Goal: Information Seeking & Learning: Learn about a topic

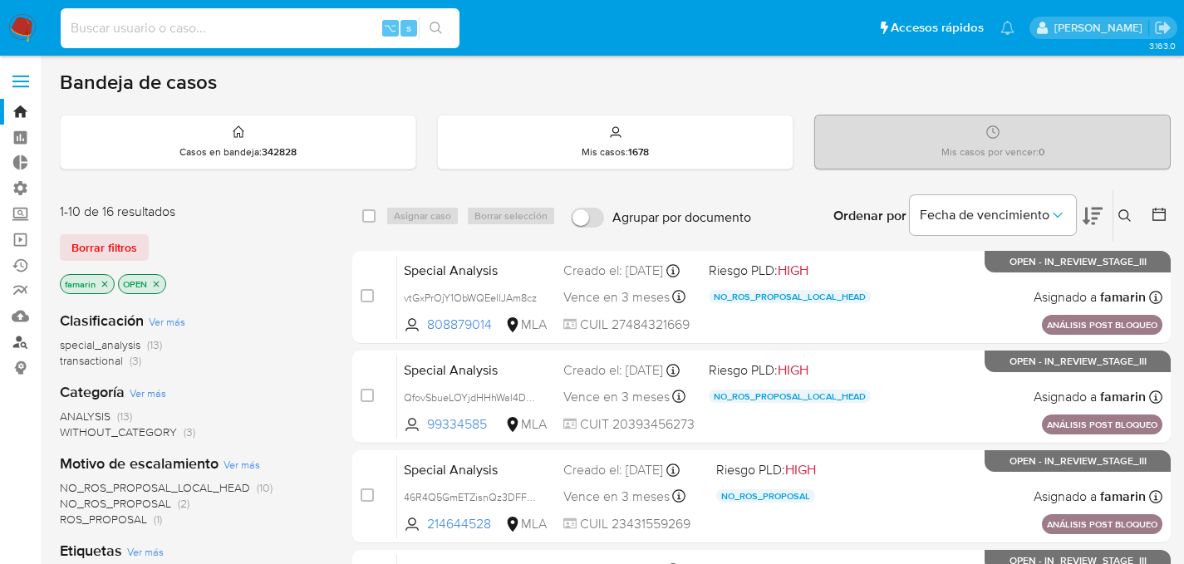
click at [16, 340] on link "Buscador de personas" at bounding box center [99, 342] width 198 height 26
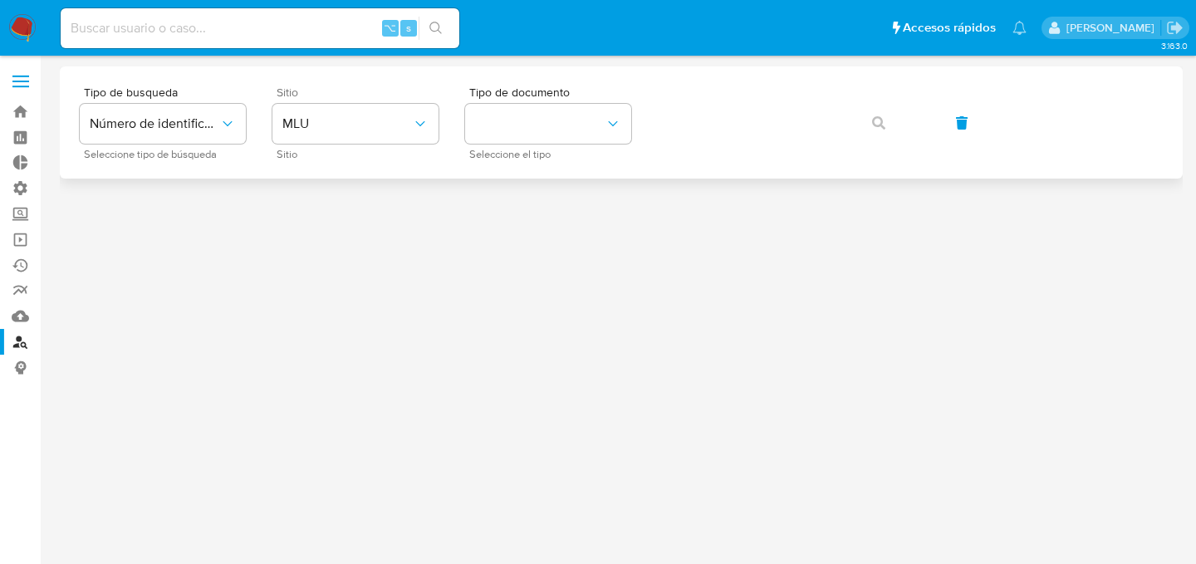
click at [324, 150] on span "Sitio" at bounding box center [360, 154] width 166 height 8
click at [327, 145] on div "Sitio MLU Sitio" at bounding box center [356, 122] width 166 height 72
click at [333, 136] on button "MLU" at bounding box center [356, 124] width 166 height 40
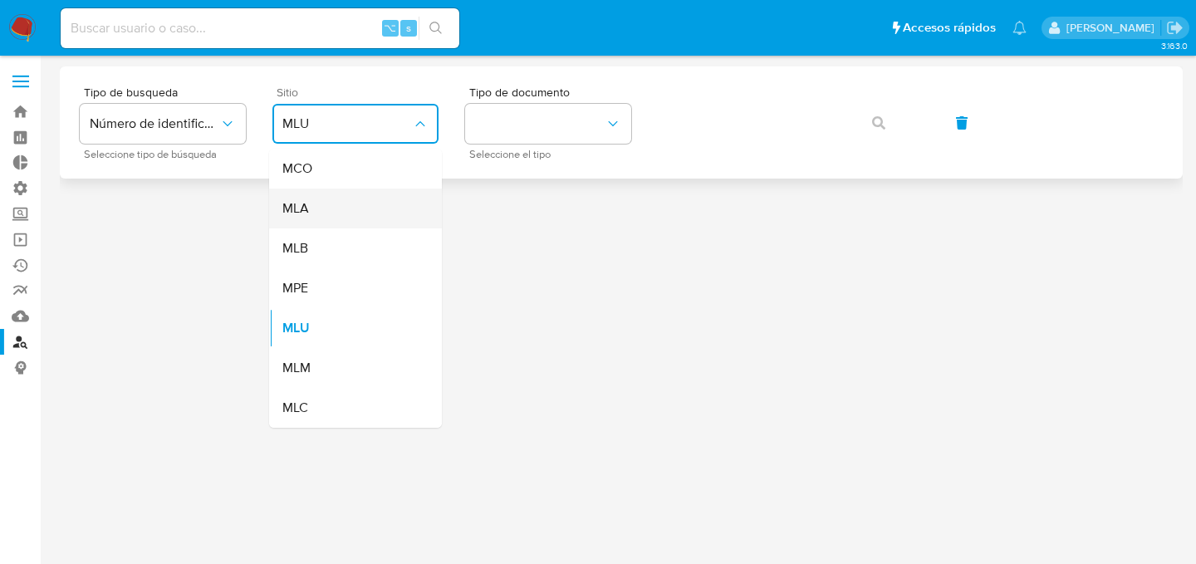
click at [314, 217] on div "MLA" at bounding box center [350, 209] width 136 height 40
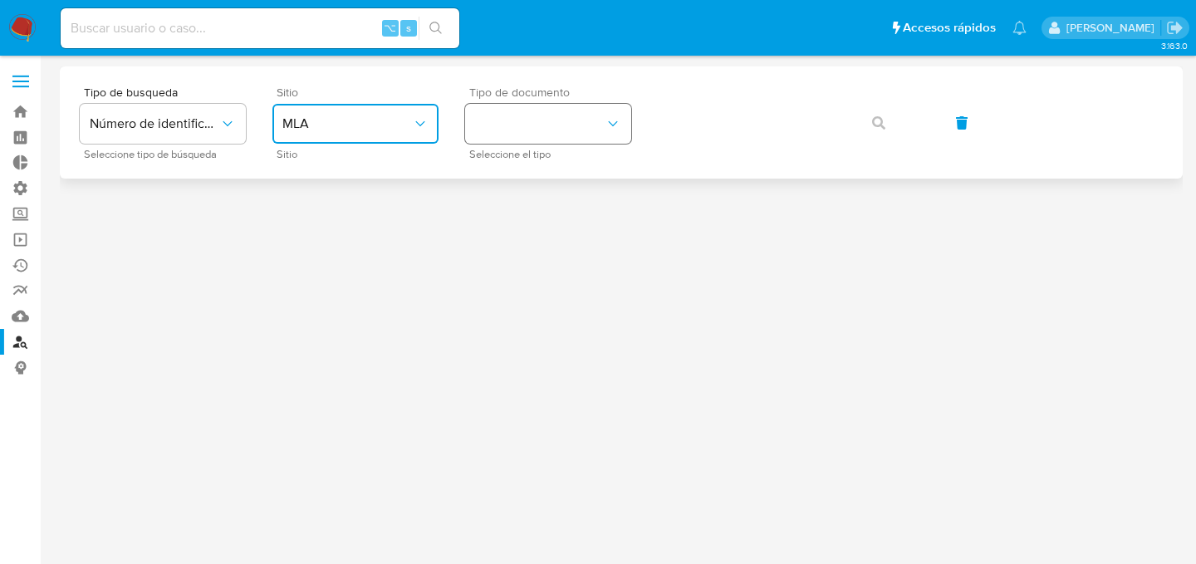
click at [525, 135] on button "identificationType" at bounding box center [548, 124] width 166 height 40
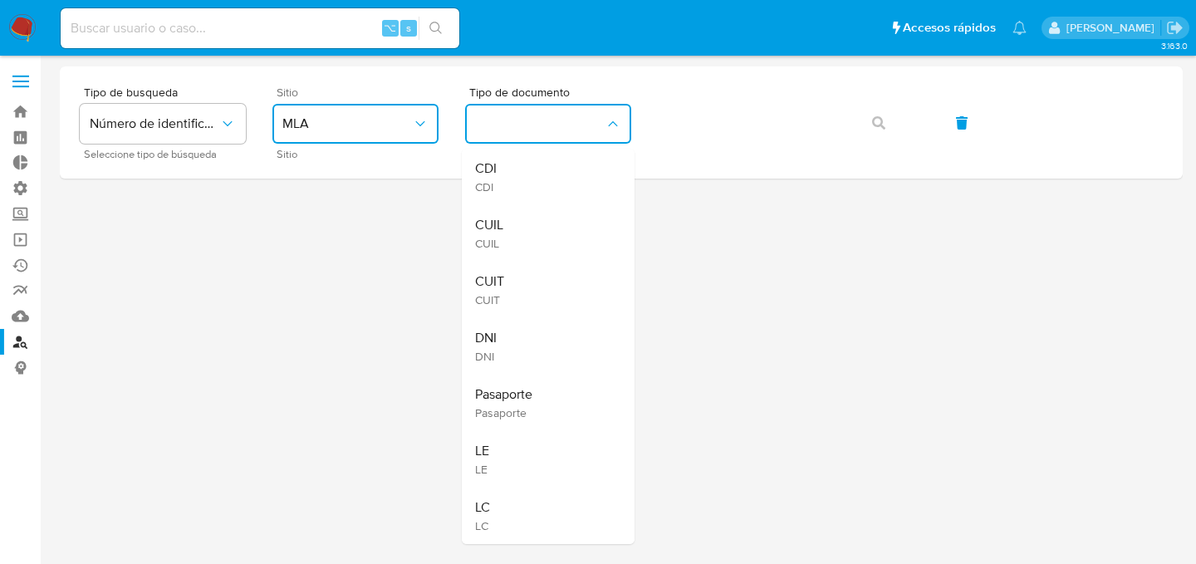
drag, startPoint x: 526, startPoint y: 238, endPoint x: 656, endPoint y: 201, distance: 134.7
click at [526, 238] on div "CUIL CUIL" at bounding box center [543, 233] width 136 height 56
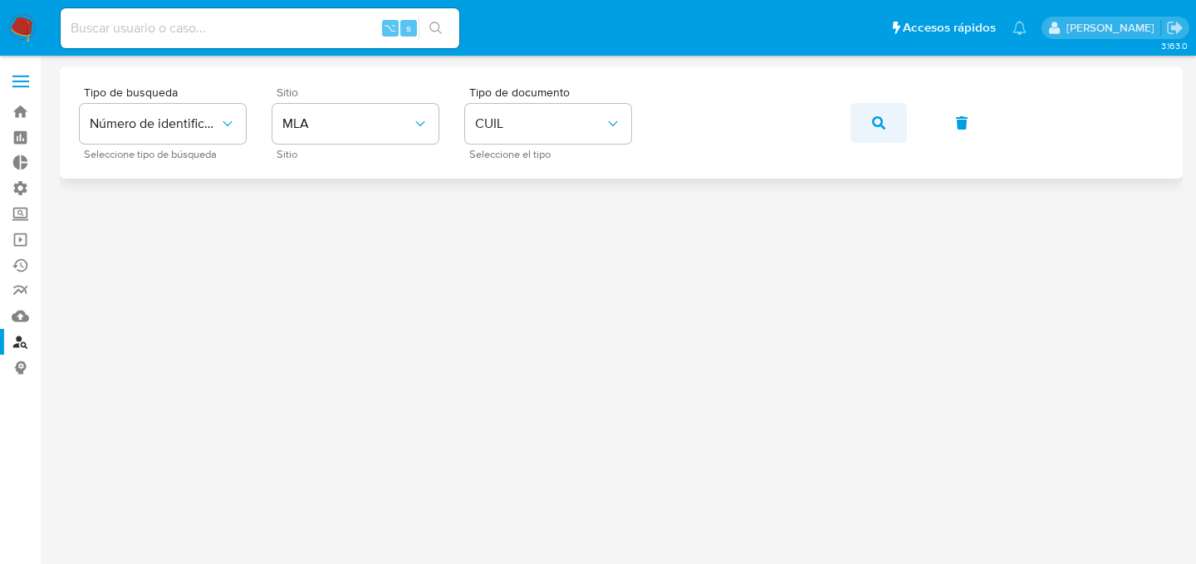
click at [862, 130] on button "button" at bounding box center [879, 123] width 56 height 40
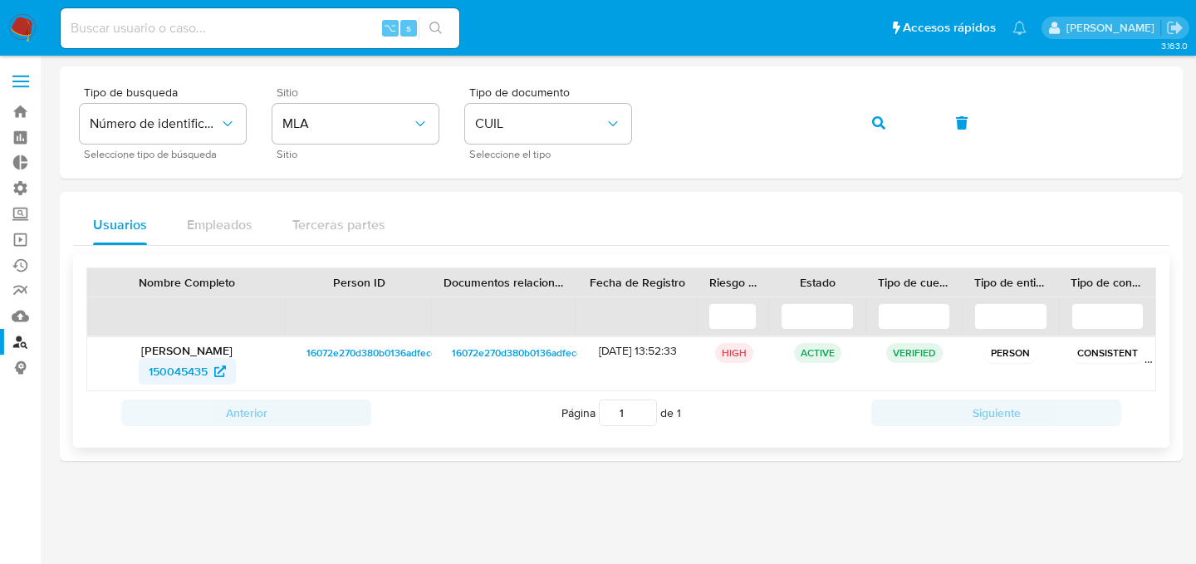
click at [174, 373] on span "150045435" at bounding box center [178, 371] width 59 height 27
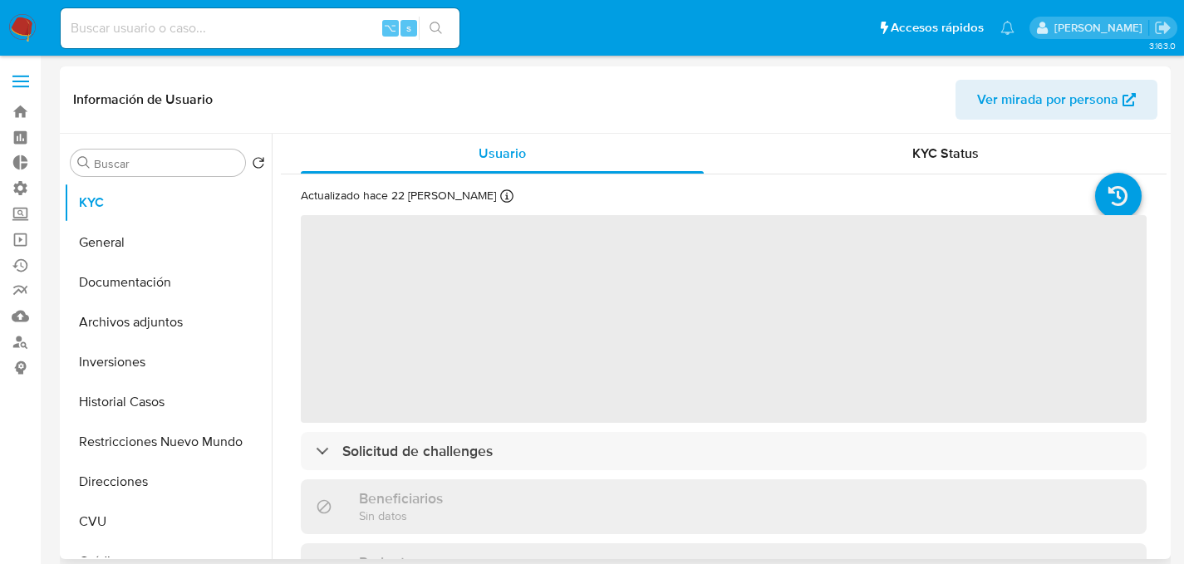
select select "10"
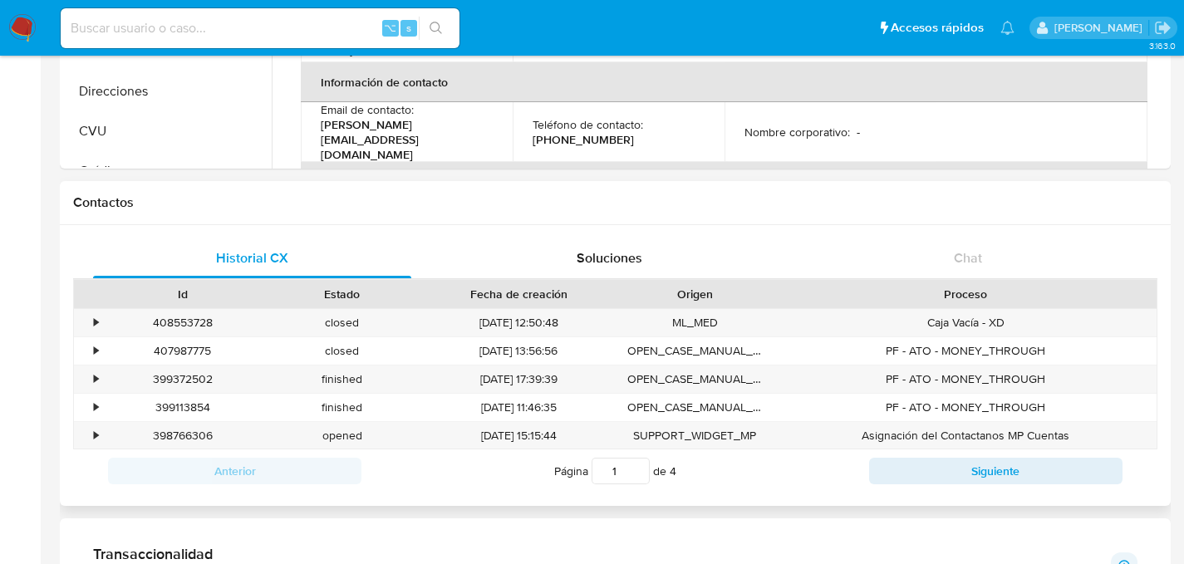
scroll to position [150, 0]
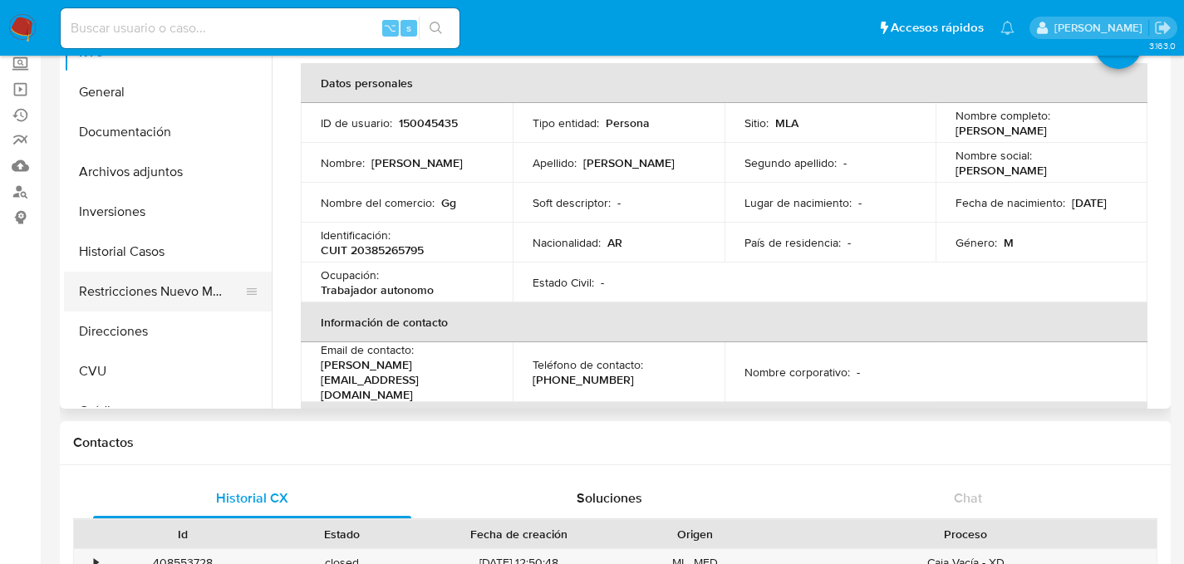
click at [126, 282] on button "Restricciones Nuevo Mundo" at bounding box center [161, 292] width 194 height 40
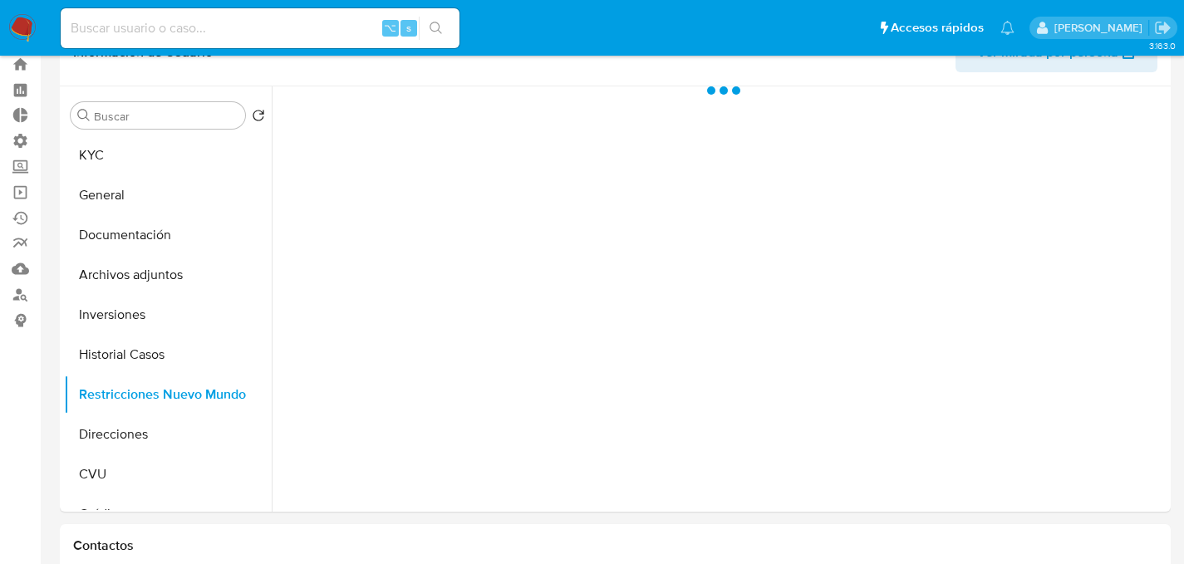
scroll to position [47, 0]
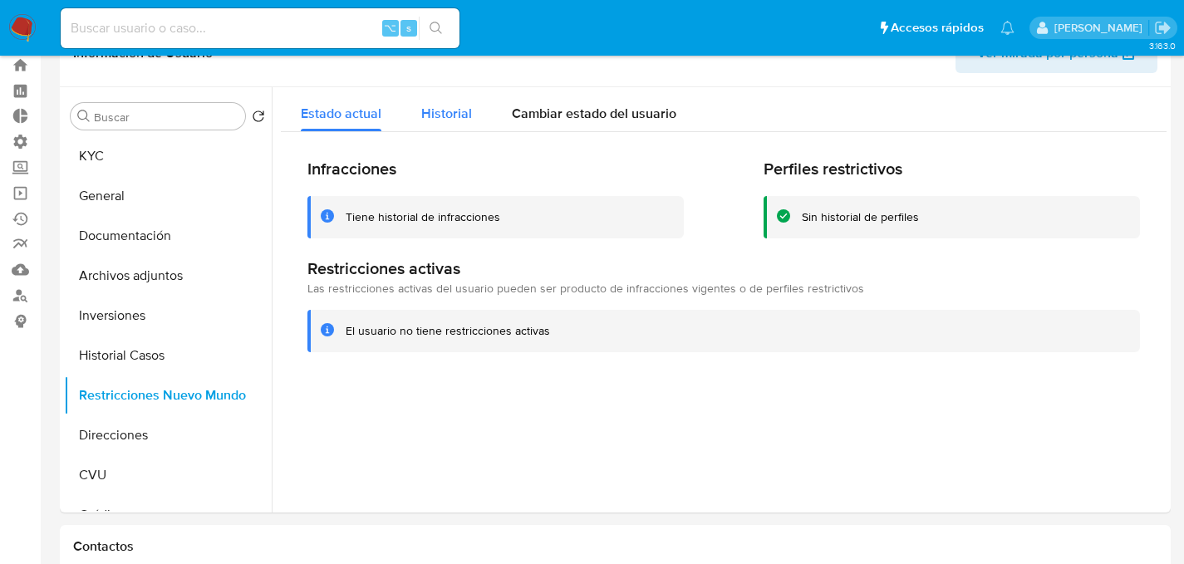
click at [461, 120] on span "Historial" at bounding box center [446, 113] width 51 height 19
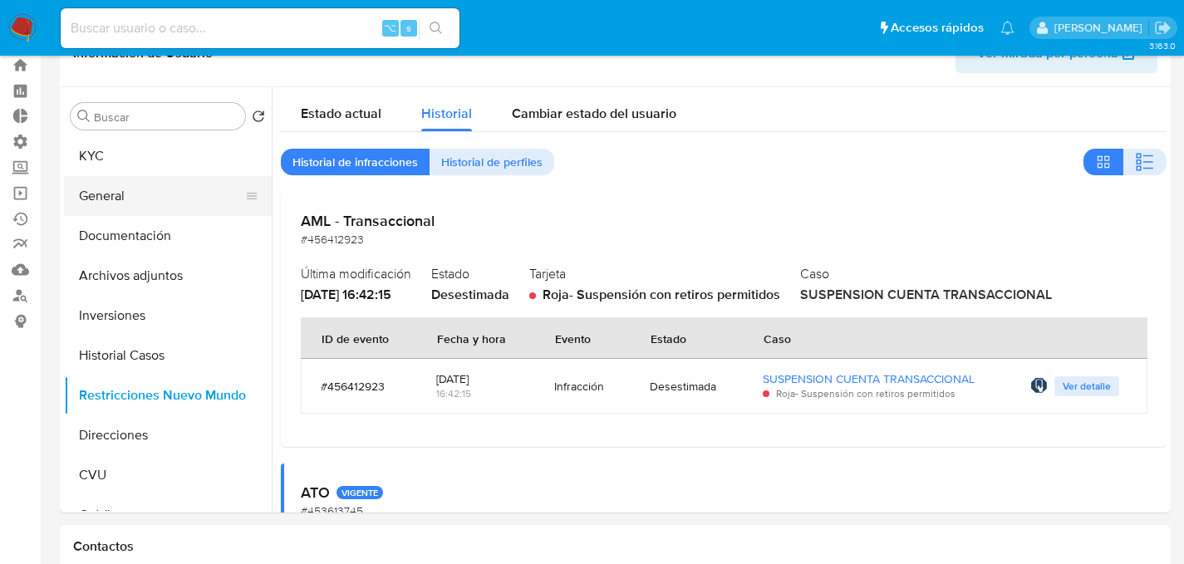
click at [97, 204] on button "General" at bounding box center [161, 196] width 194 height 40
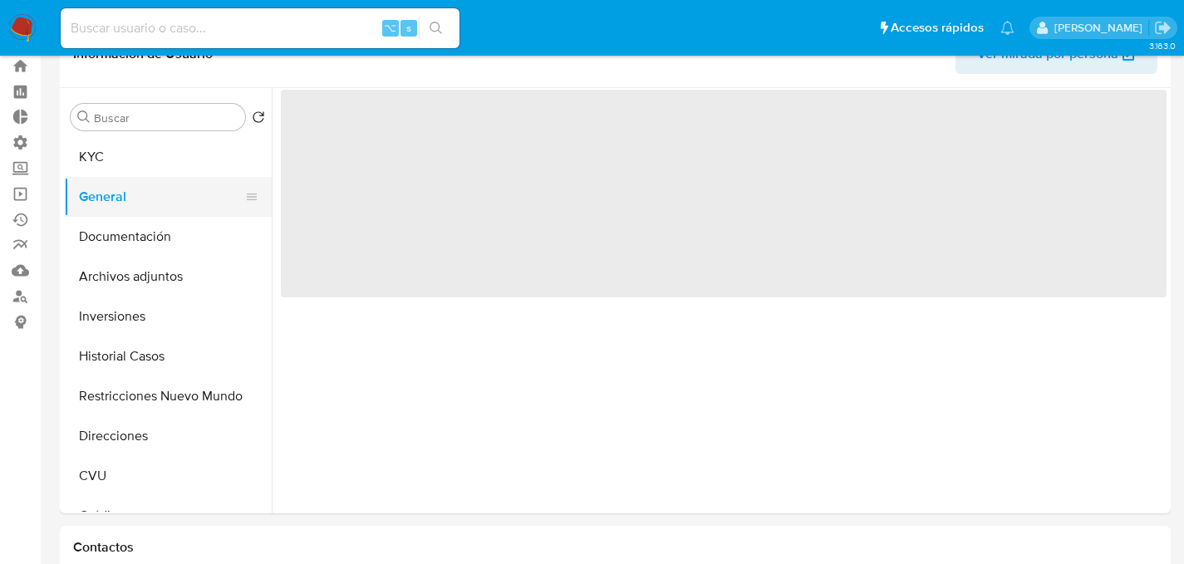
scroll to position [43, 0]
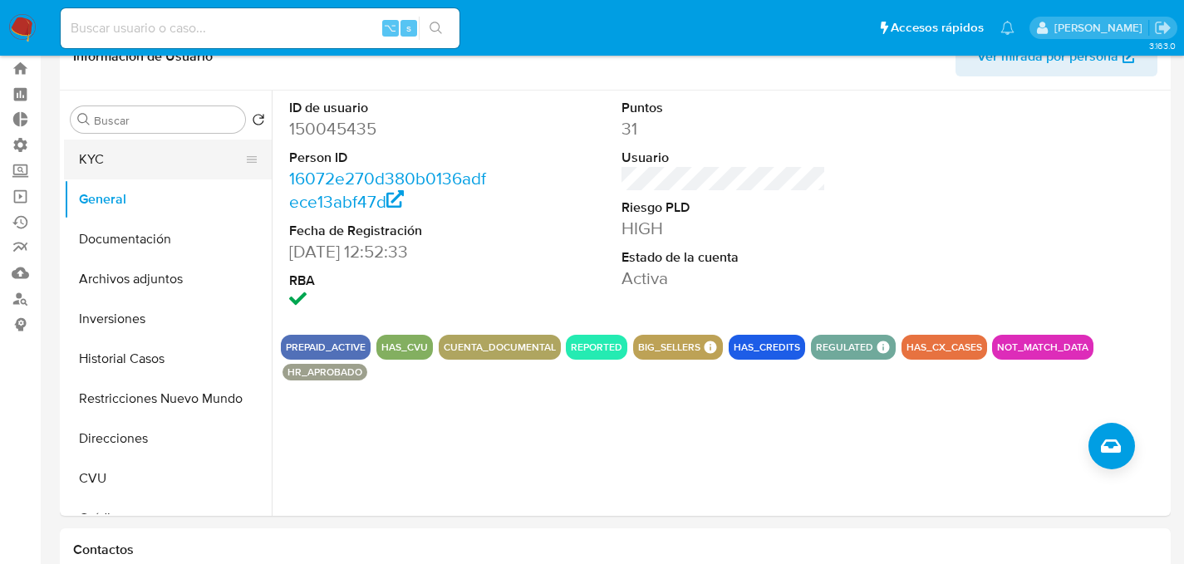
click at [102, 167] on button "KYC" at bounding box center [161, 160] width 194 height 40
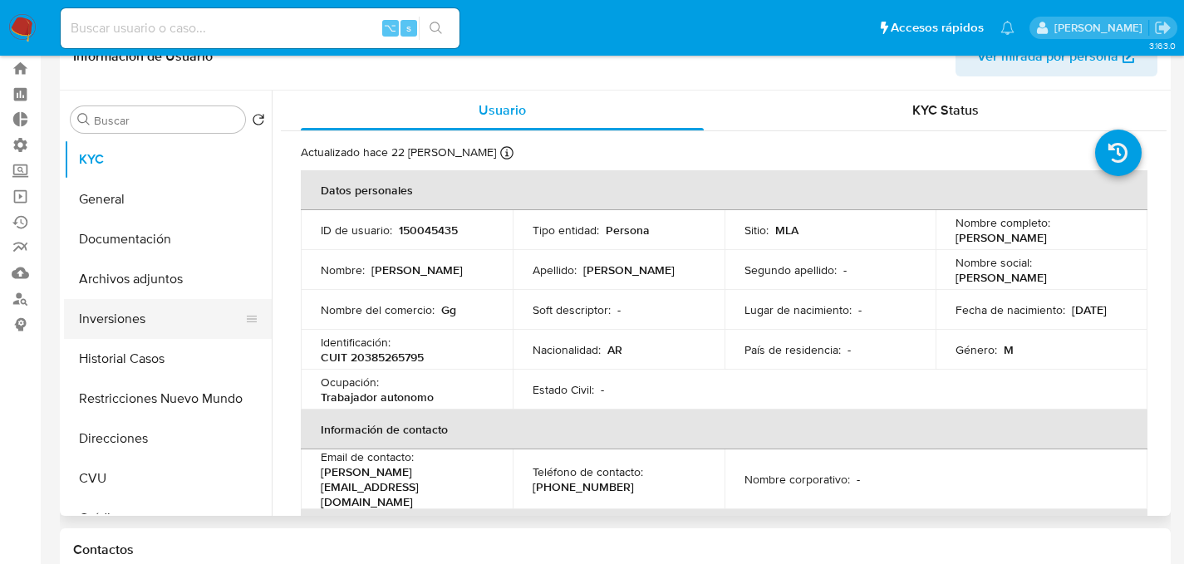
click at [144, 334] on button "Inversiones" at bounding box center [161, 319] width 194 height 40
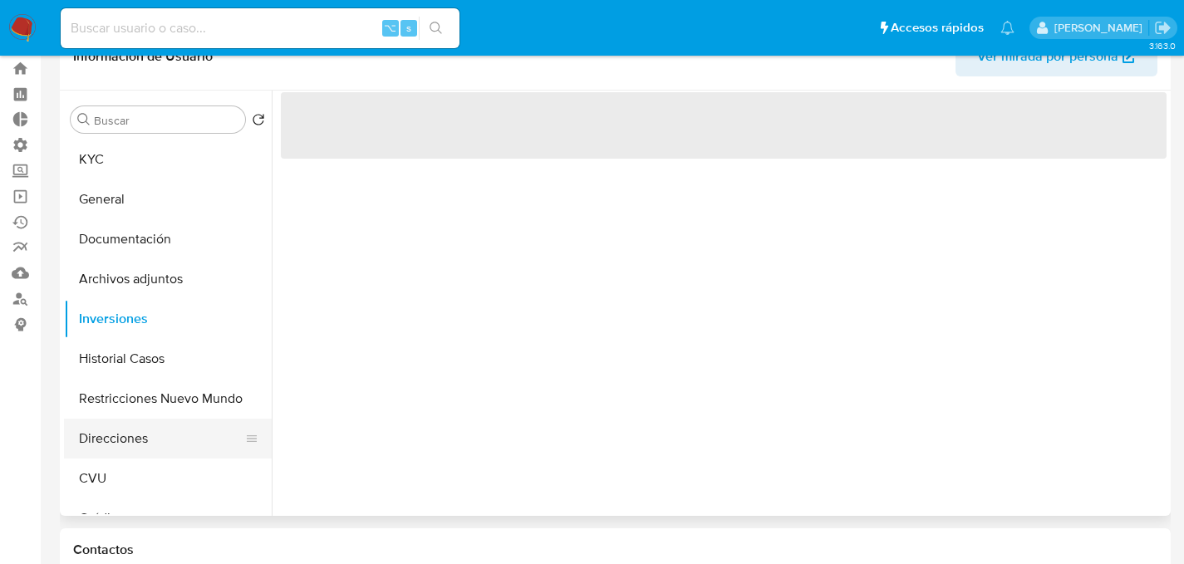
drag, startPoint x: 140, startPoint y: 369, endPoint x: 127, endPoint y: 425, distance: 58.0
click at [140, 376] on button "Historial Casos" at bounding box center [168, 359] width 208 height 40
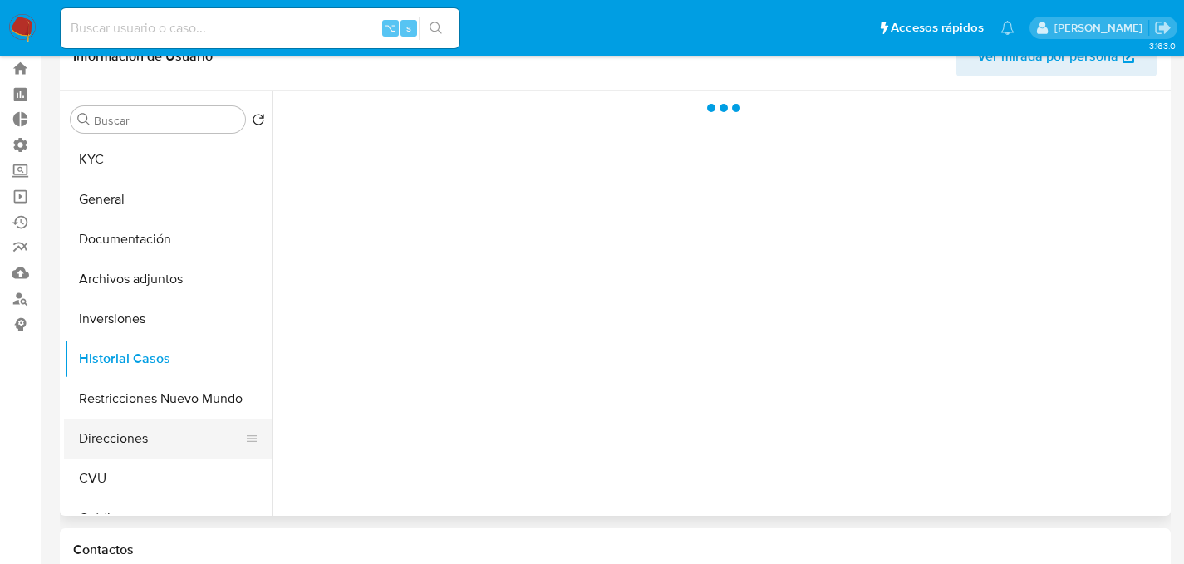
click at [127, 425] on button "Direcciones" at bounding box center [161, 439] width 194 height 40
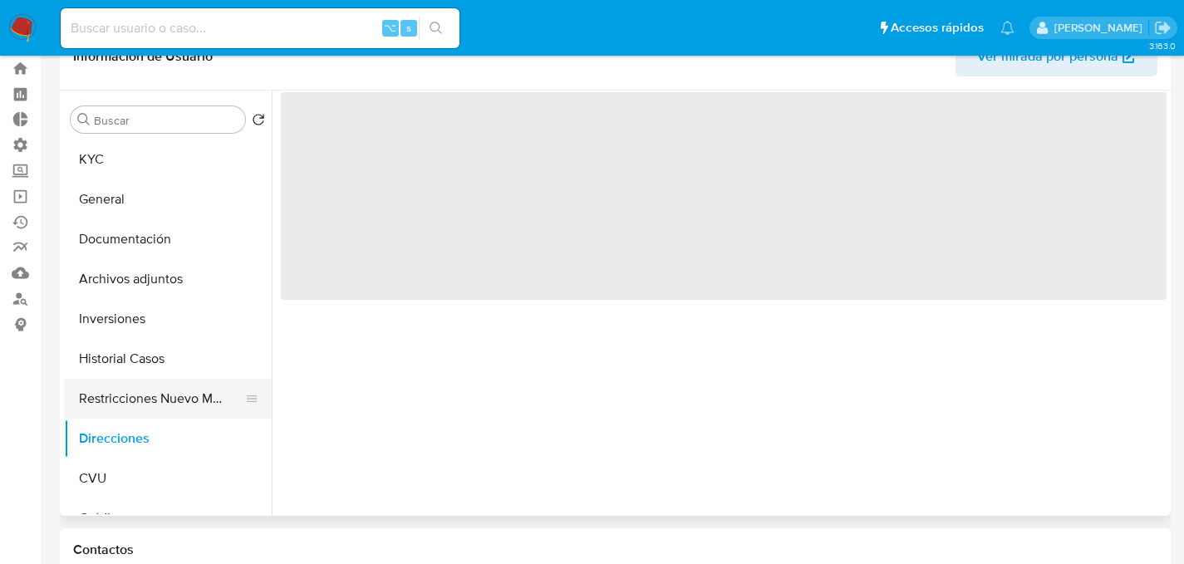
click at [125, 394] on button "Restricciones Nuevo Mundo" at bounding box center [161, 399] width 194 height 40
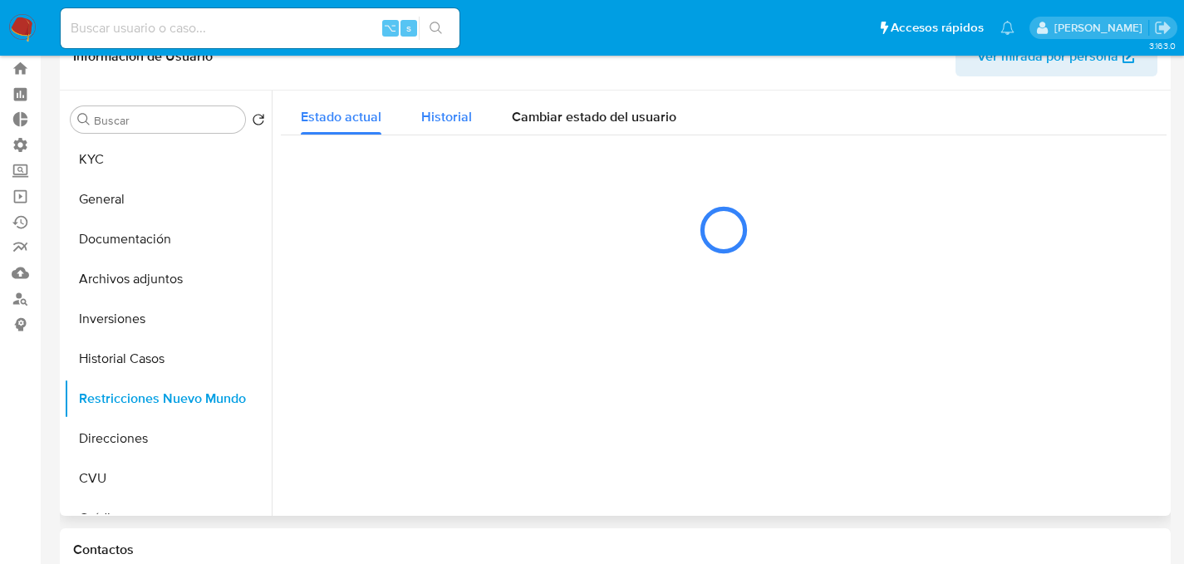
click at [447, 108] on span "Historial" at bounding box center [446, 116] width 51 height 19
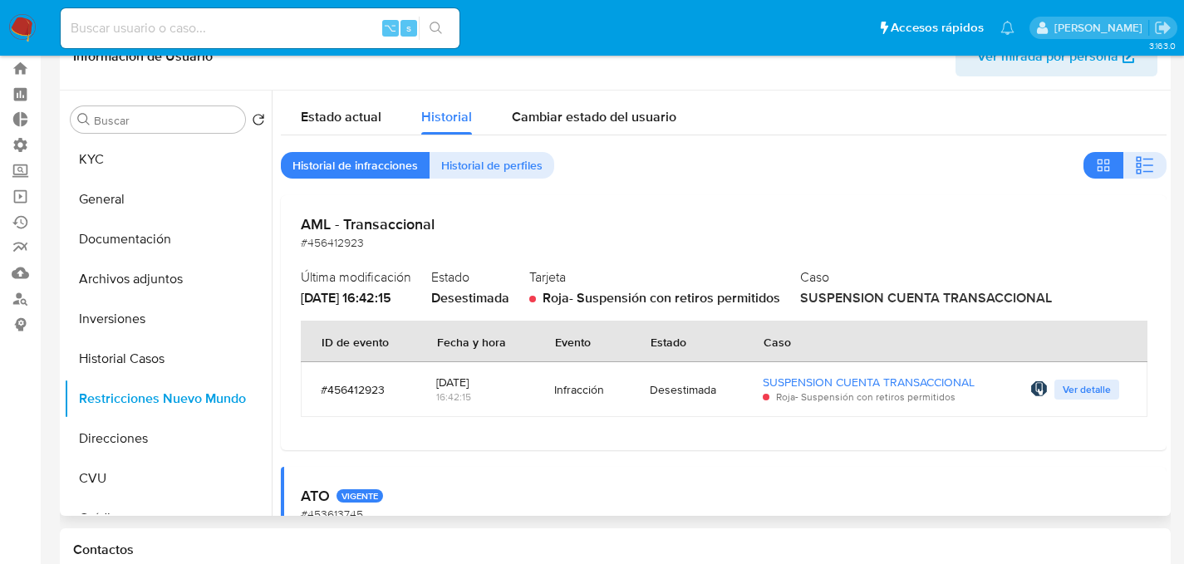
click at [1088, 400] on td "Esta sentencia fue aprobada a través del Flujo de aprobación Restricciones Ver …" at bounding box center [1078, 389] width 137 height 55
click at [1088, 392] on span "Ver detalle" at bounding box center [1087, 389] width 48 height 17
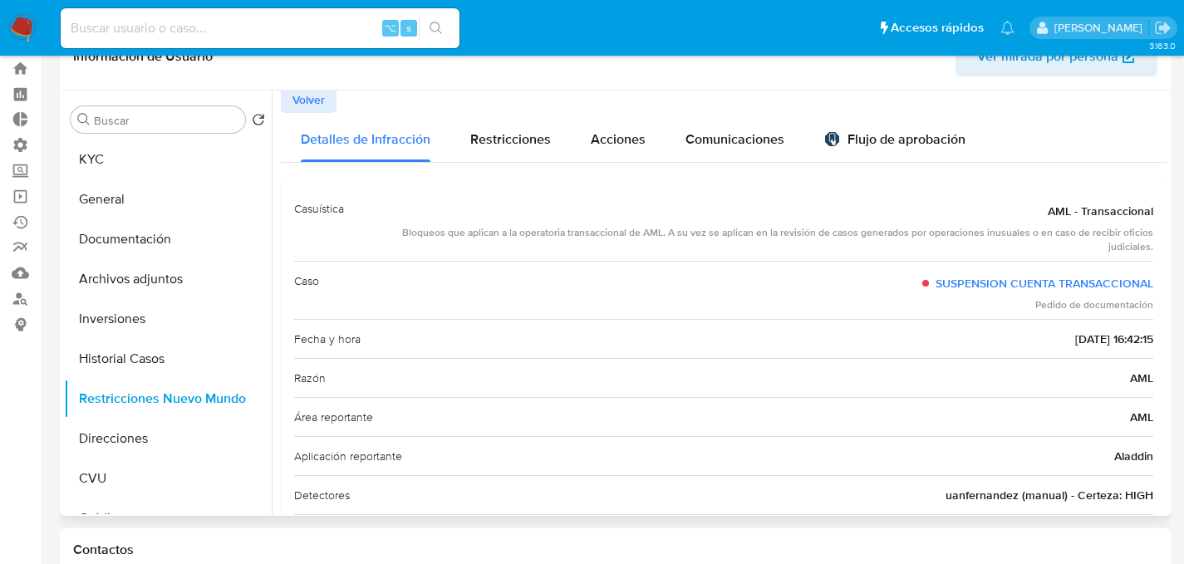
scroll to position [0, 0]
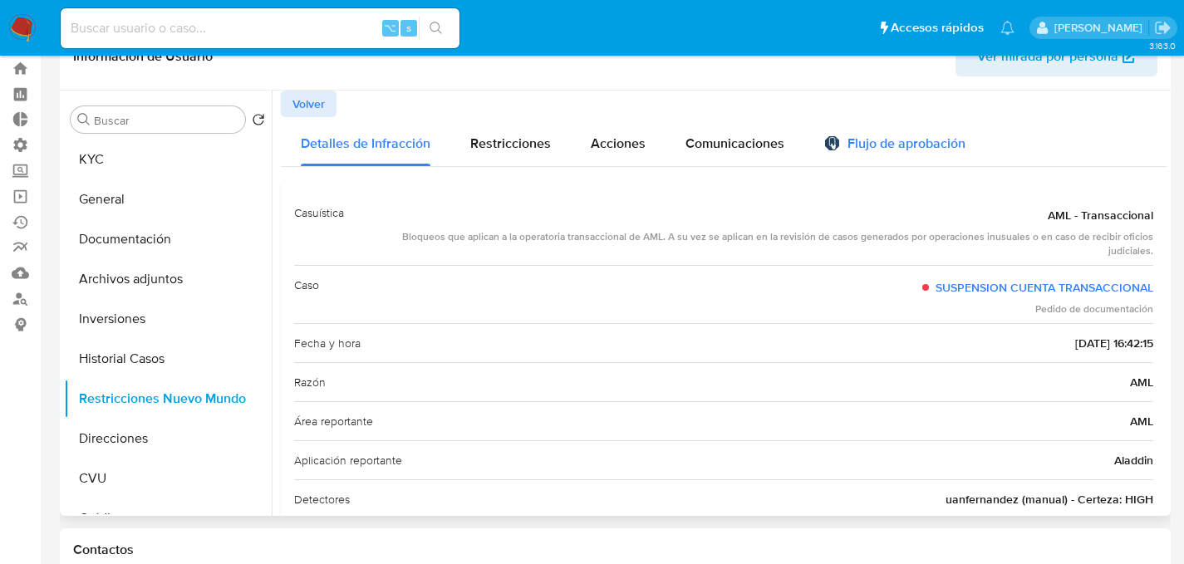
click at [865, 158] on div "Flujo de aprobación" at bounding box center [894, 141] width 141 height 49
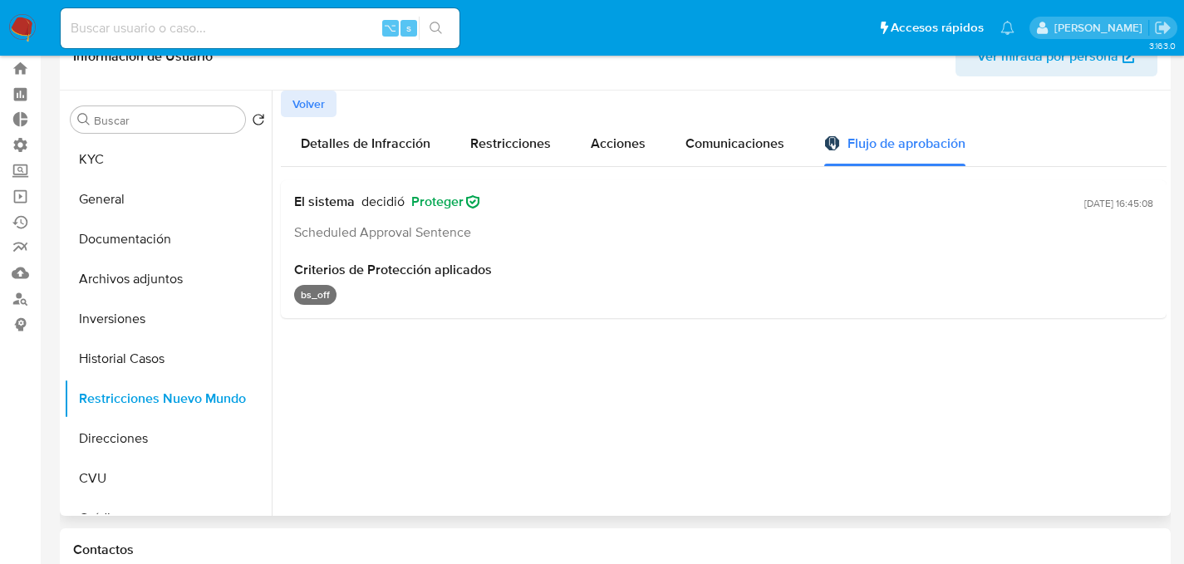
click at [449, 209] on span "Proteger" at bounding box center [445, 202] width 68 height 17
click at [304, 110] on span "Volver" at bounding box center [308, 103] width 32 height 23
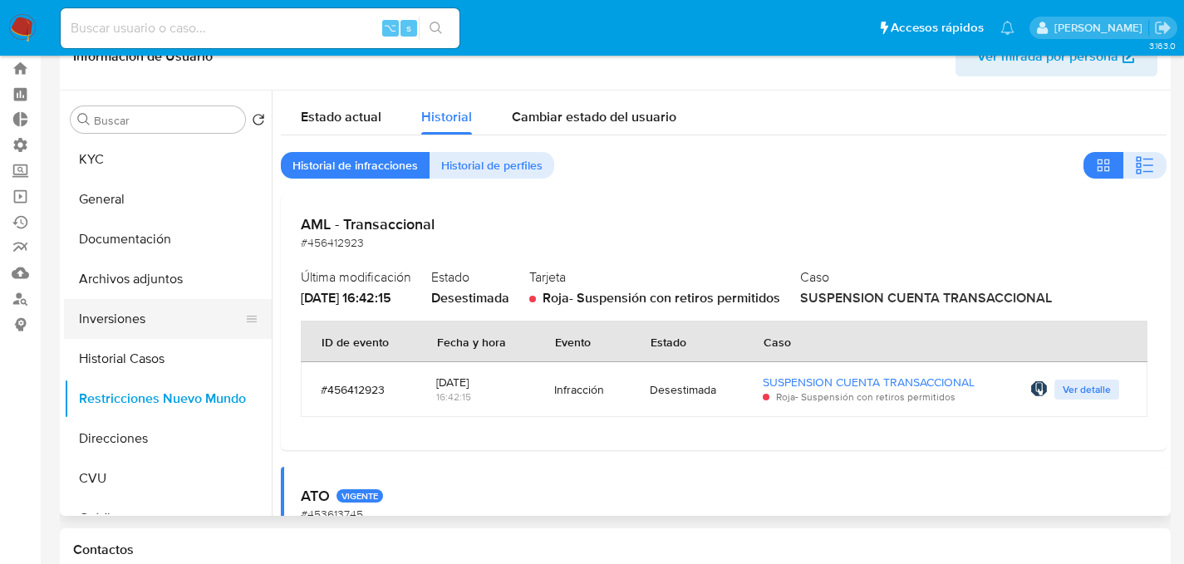
click at [157, 317] on button "Inversiones" at bounding box center [161, 319] width 194 height 40
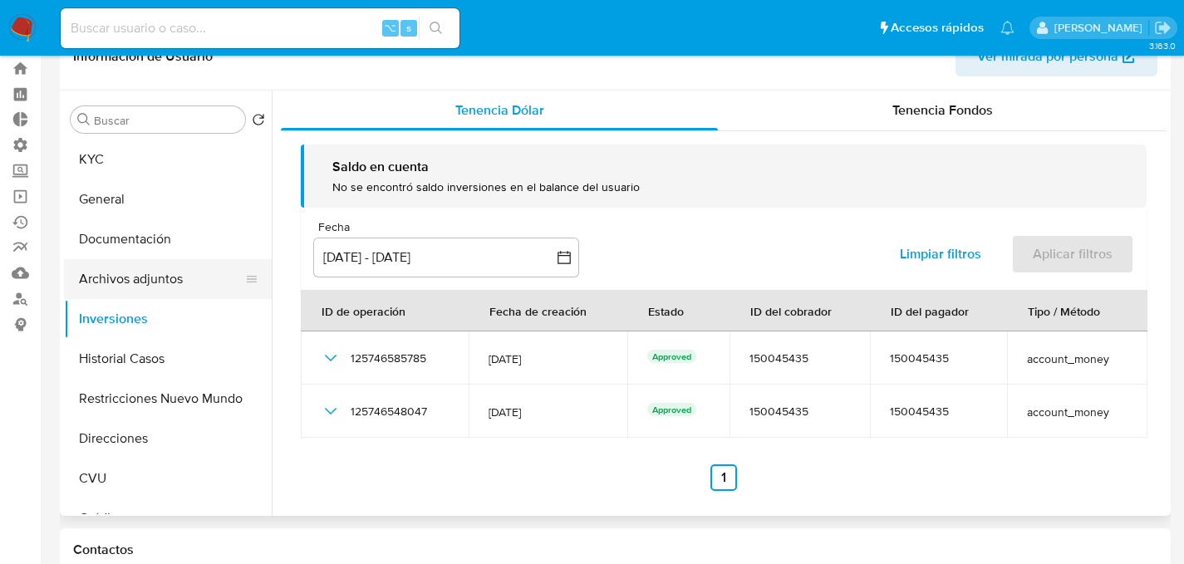
click at [130, 282] on button "Archivos adjuntos" at bounding box center [161, 279] width 194 height 40
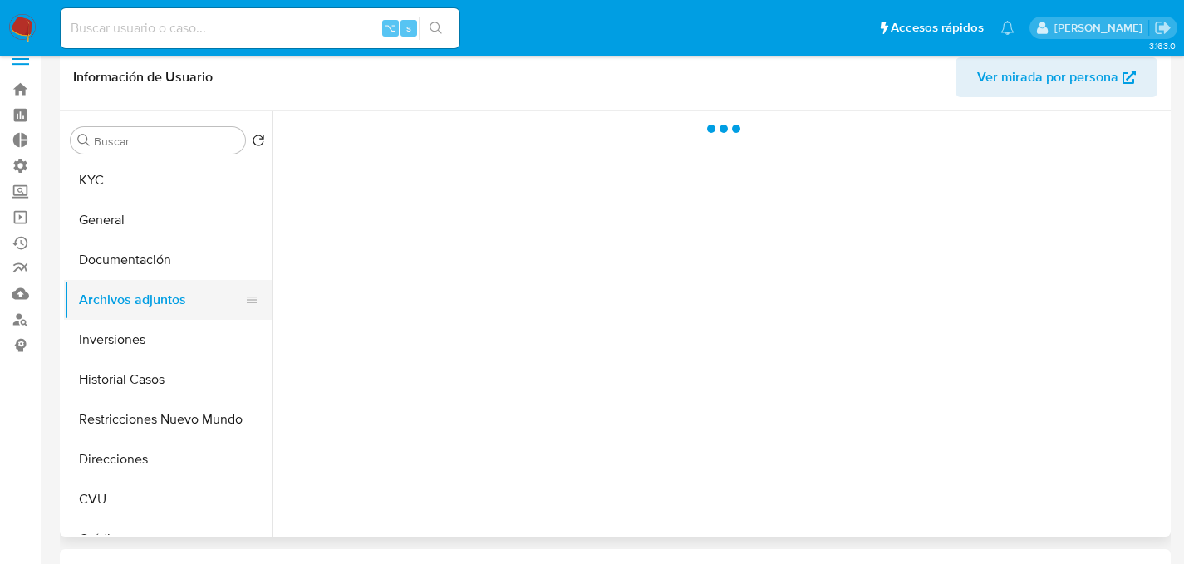
scroll to position [22, 0]
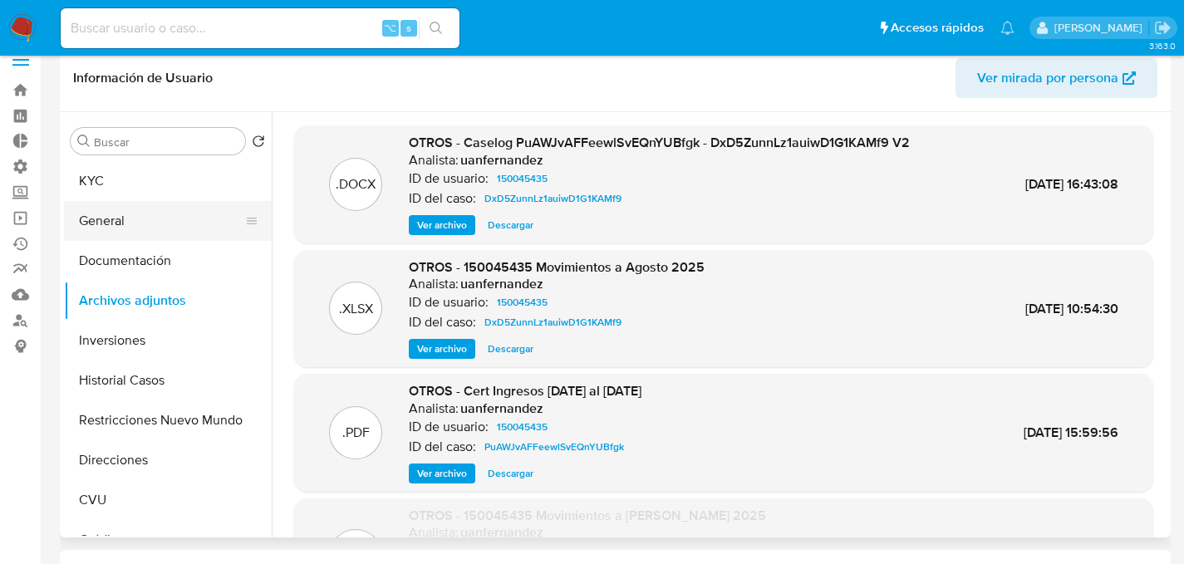
click at [117, 204] on button "General" at bounding box center [161, 221] width 194 height 40
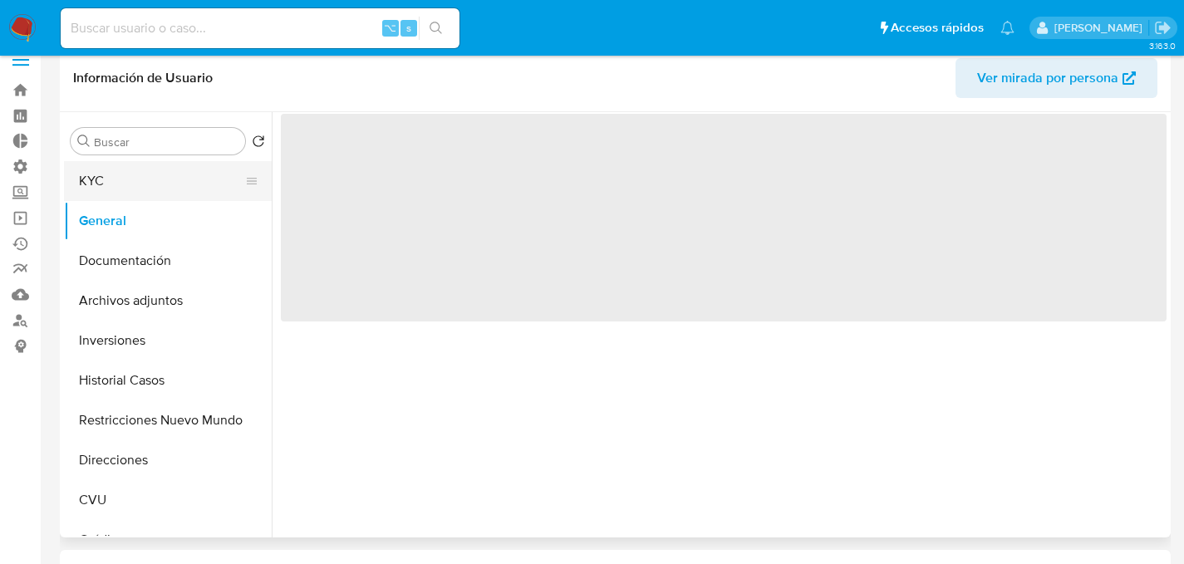
click at [118, 176] on button "KYC" at bounding box center [161, 181] width 194 height 40
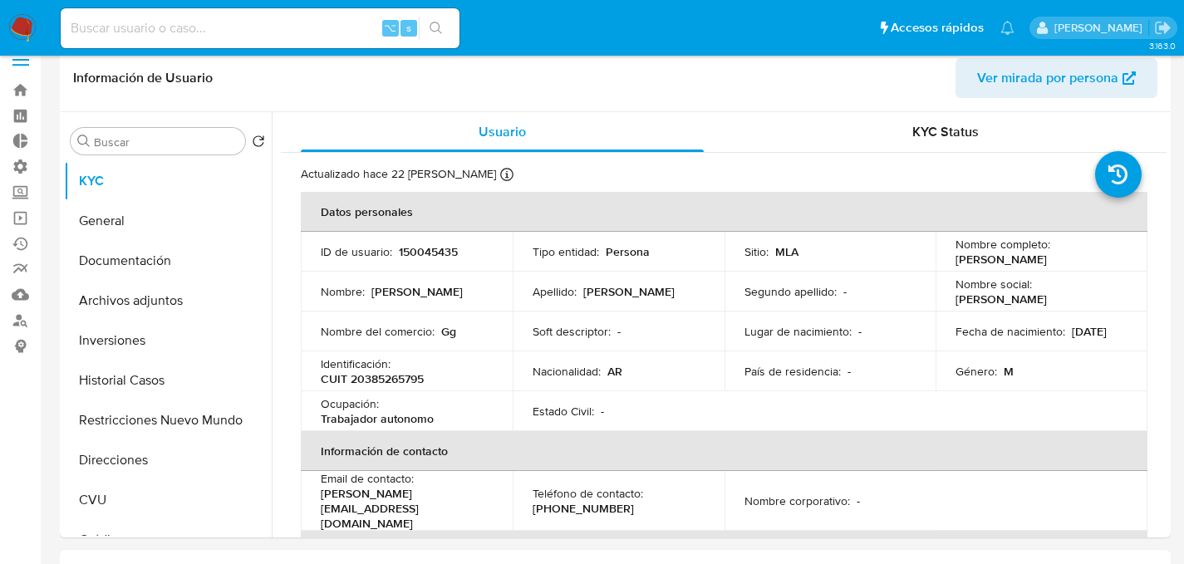
click at [458, 332] on div "Nombre del comercio : Gg" at bounding box center [407, 331] width 172 height 15
click at [446, 332] on p "Gg" at bounding box center [448, 331] width 15 height 15
copy p "Gg"
click at [464, 292] on div "Nombre : Agustin" at bounding box center [407, 291] width 172 height 15
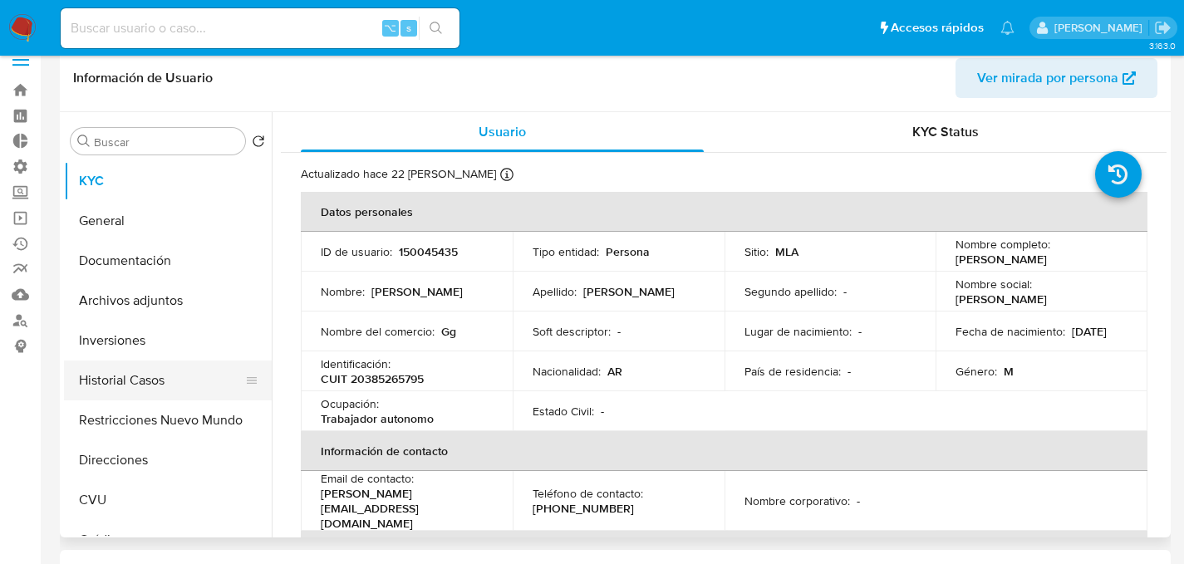
click at [130, 386] on button "Historial Casos" at bounding box center [161, 381] width 194 height 40
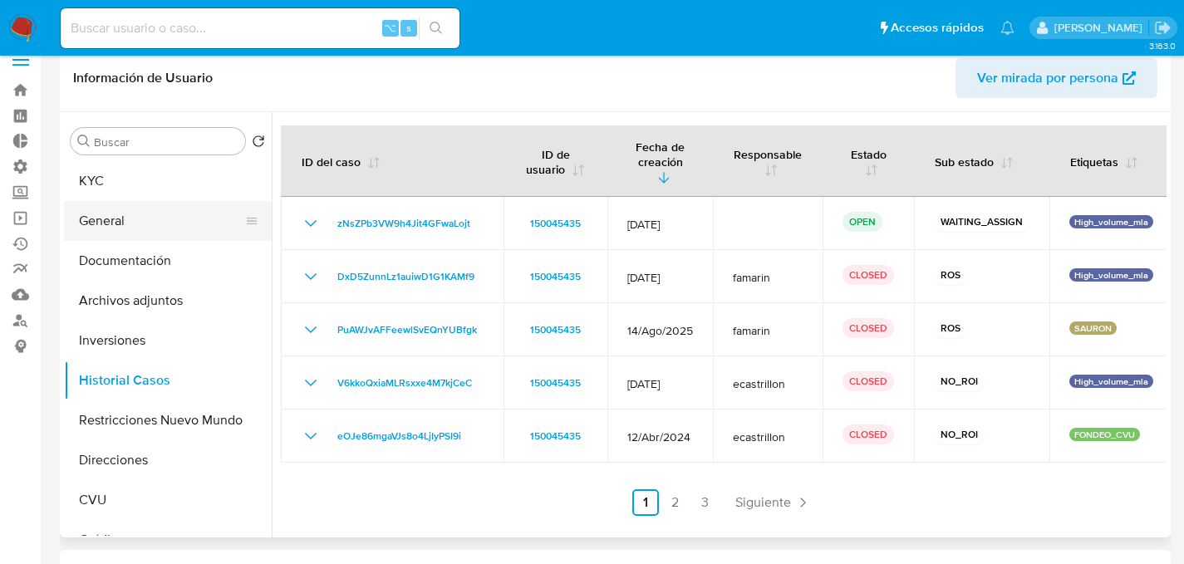
click at [115, 217] on button "General" at bounding box center [161, 221] width 194 height 40
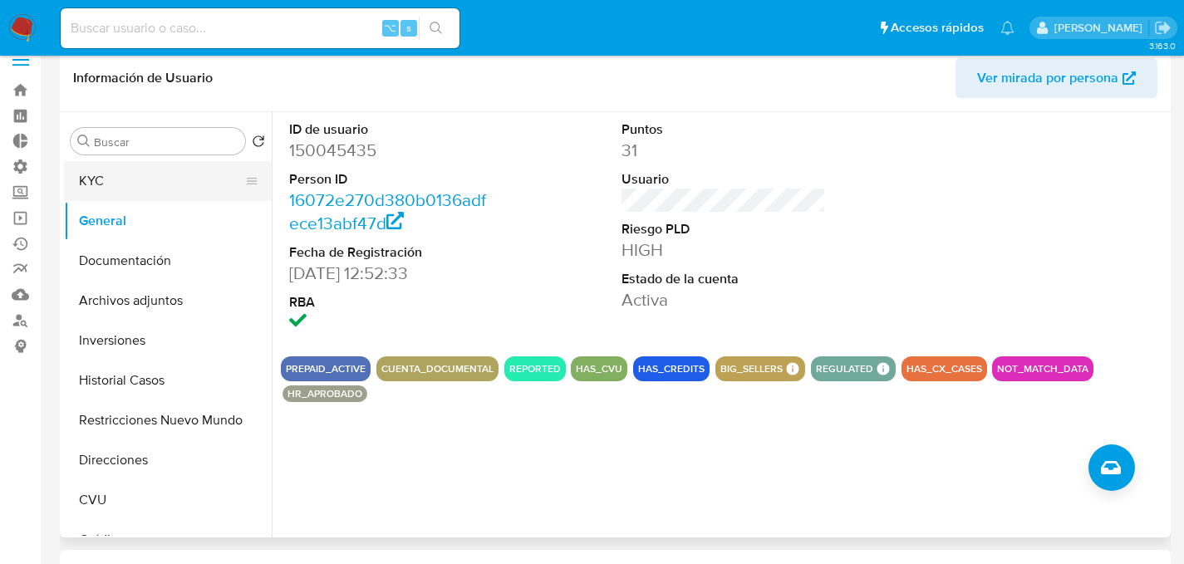
click at [143, 193] on button "KYC" at bounding box center [161, 181] width 194 height 40
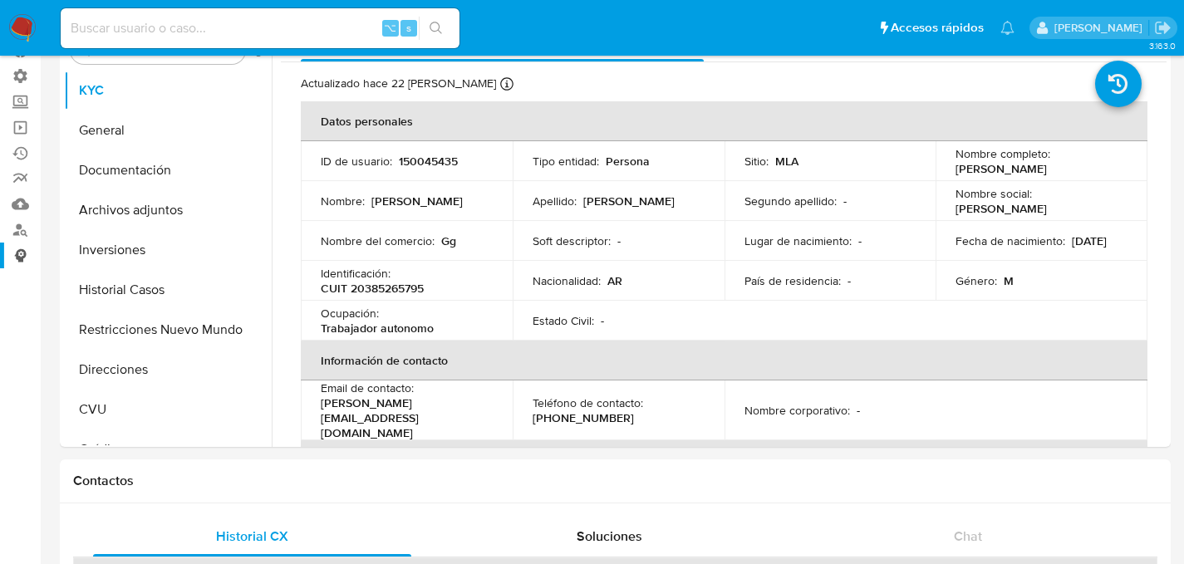
scroll to position [7, 0]
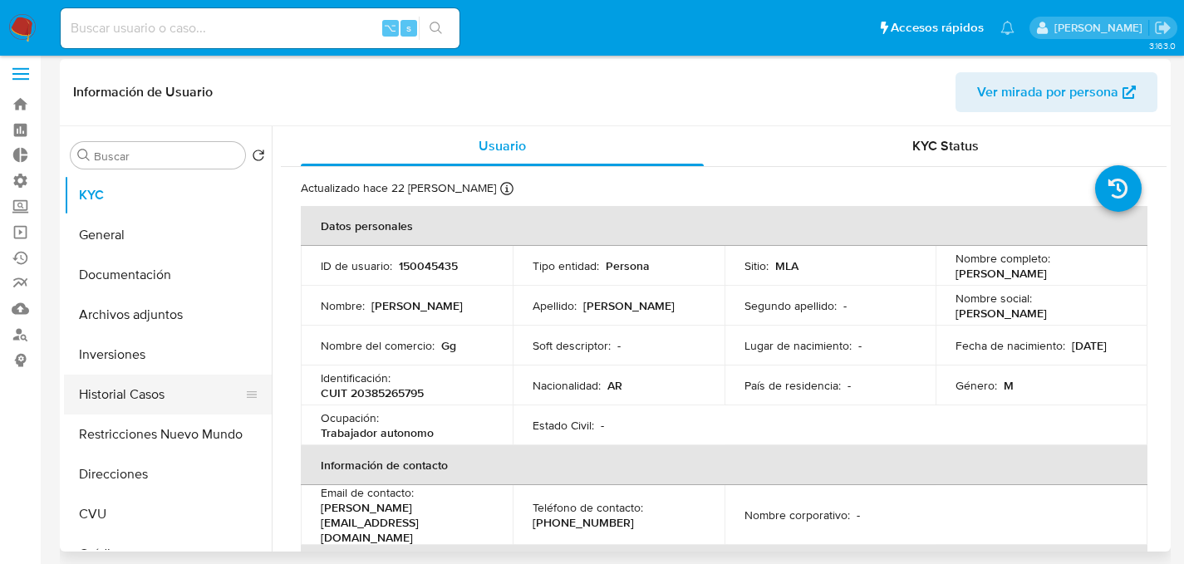
click at [115, 390] on button "Historial Casos" at bounding box center [161, 395] width 194 height 40
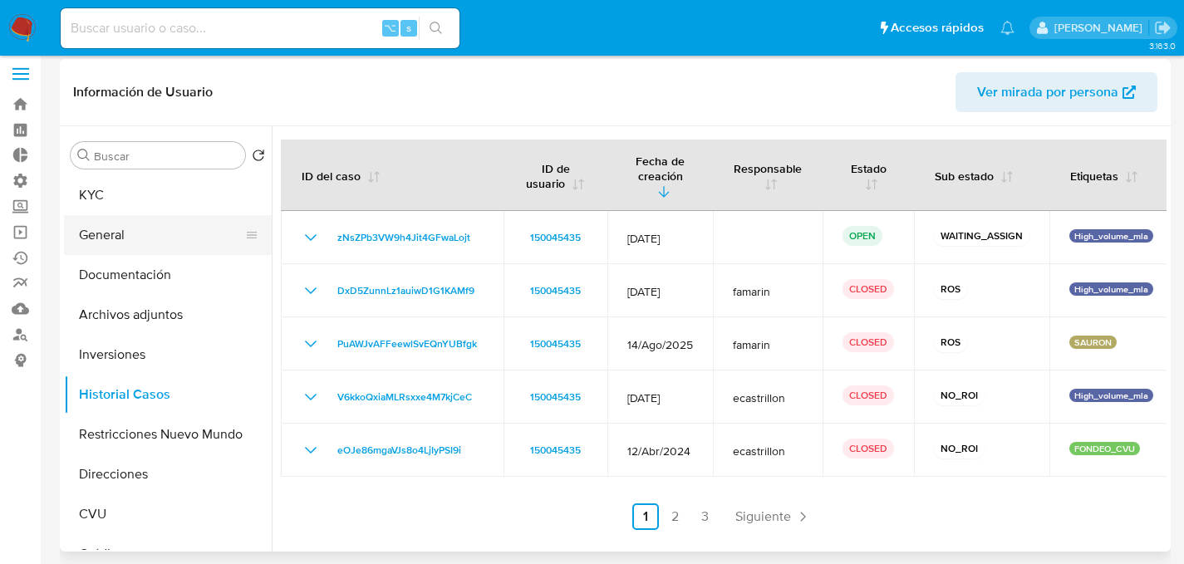
click at [126, 226] on button "General" at bounding box center [161, 235] width 194 height 40
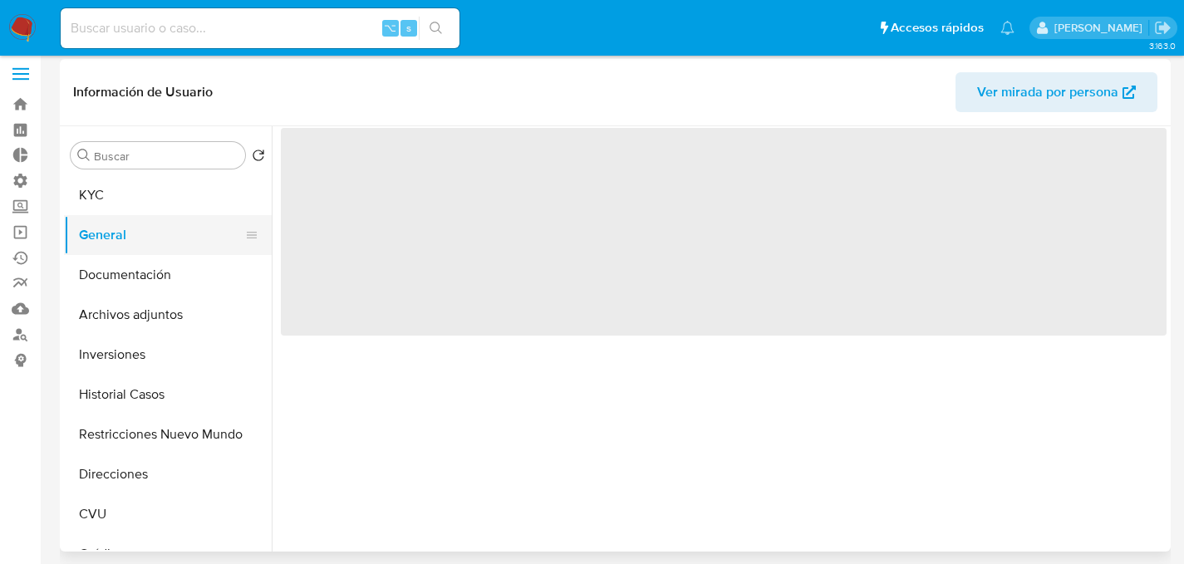
click at [126, 226] on button "General" at bounding box center [161, 235] width 194 height 40
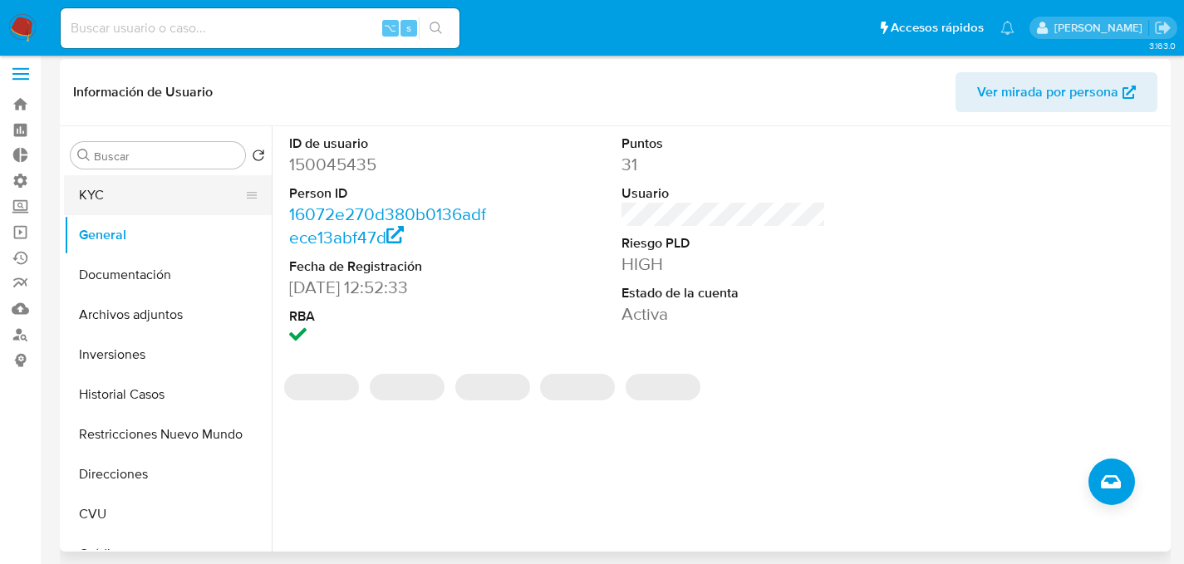
click at [115, 196] on button "KYC" at bounding box center [161, 195] width 194 height 40
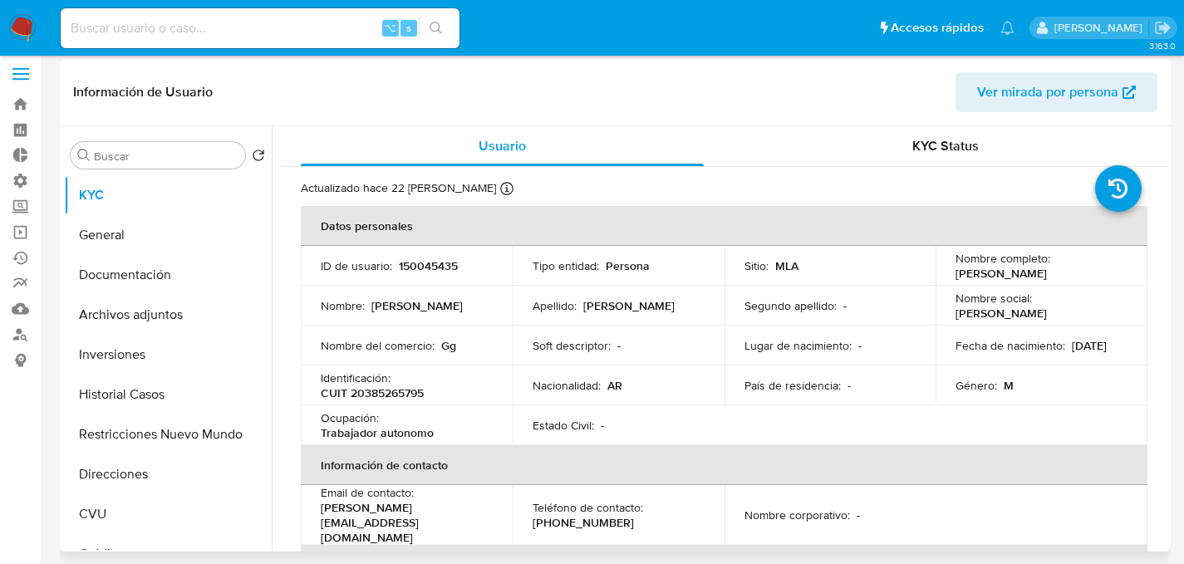
click at [429, 354] on td "Nombre del comercio : Gg" at bounding box center [407, 346] width 212 height 40
click at [146, 389] on button "Historial Casos" at bounding box center [161, 395] width 194 height 40
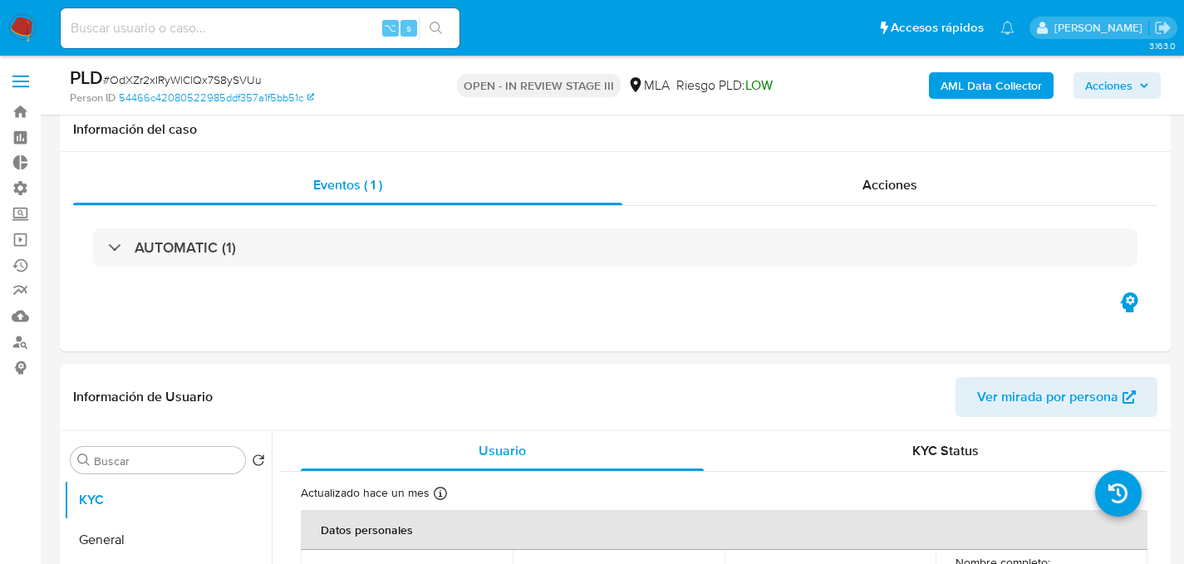
select select "10"
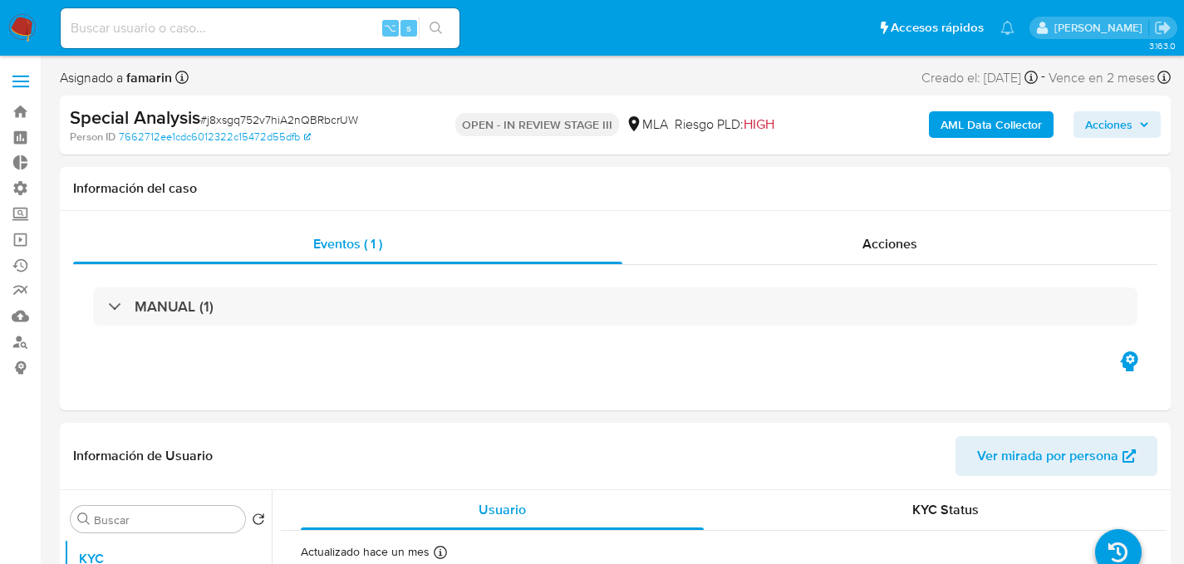
select select "10"
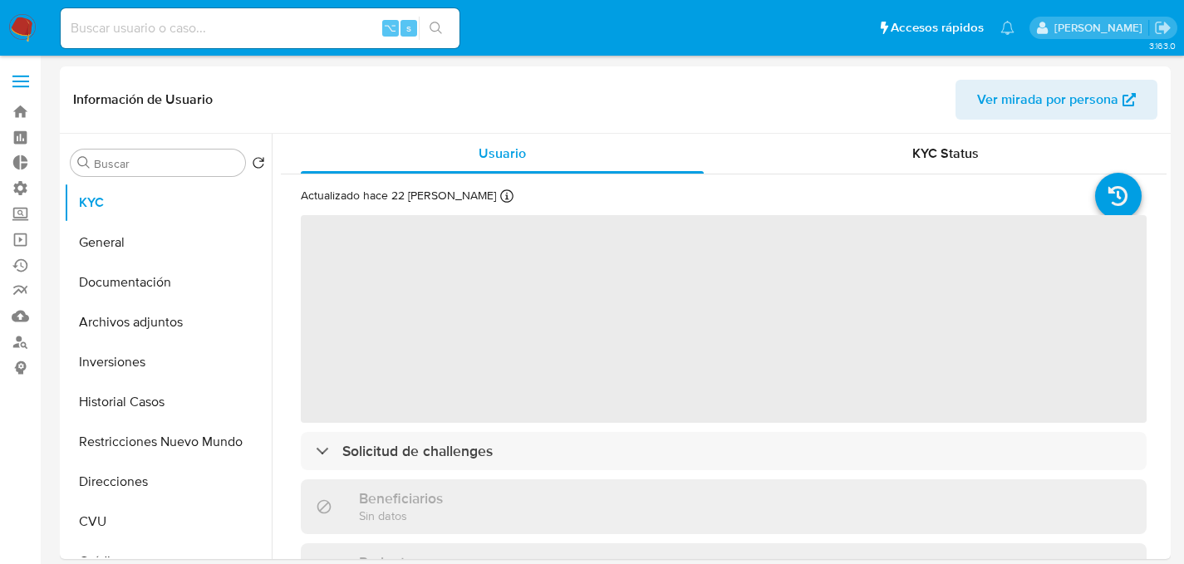
select select "10"
